Goal: Find specific page/section: Find specific page/section

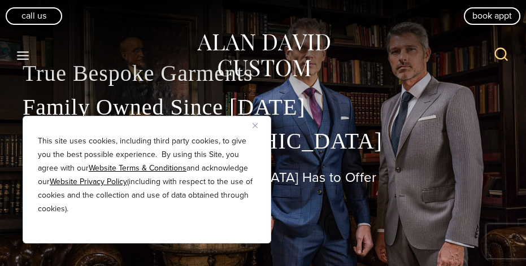
click at [253, 125] on img "Close" at bounding box center [255, 125] width 5 height 5
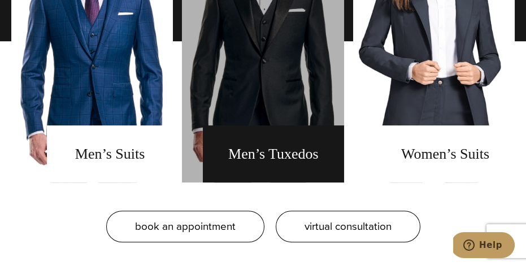
scroll to position [758, 0]
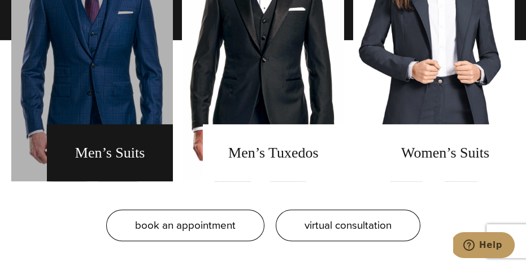
click at [92, 158] on link "men's suits" at bounding box center [92, 40] width 162 height 283
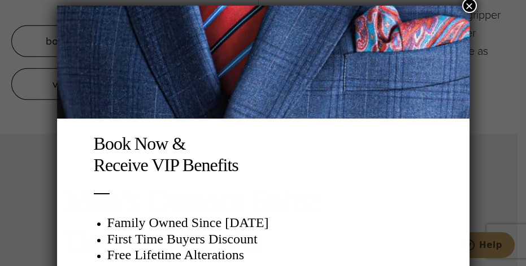
scroll to position [6, 0]
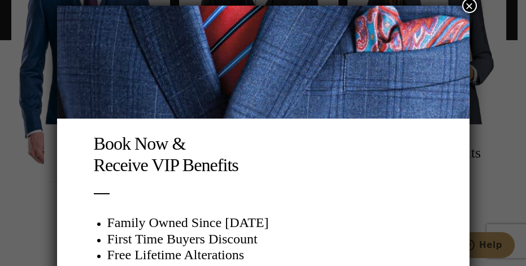
scroll to position [6, 0]
